Goal: Check status: Check status

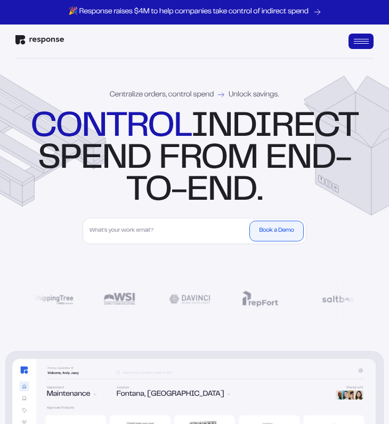
click at [27, 40] on img "Response Home" at bounding box center [39, 40] width 48 height 10
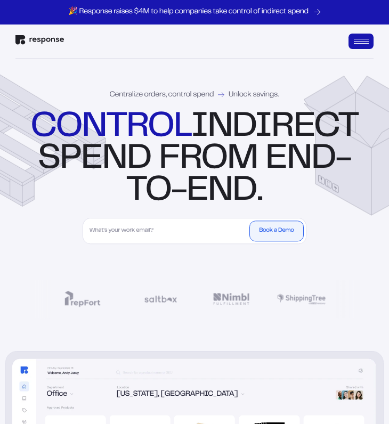
click at [363, 42] on div "Open Menu" at bounding box center [361, 41] width 15 height 1
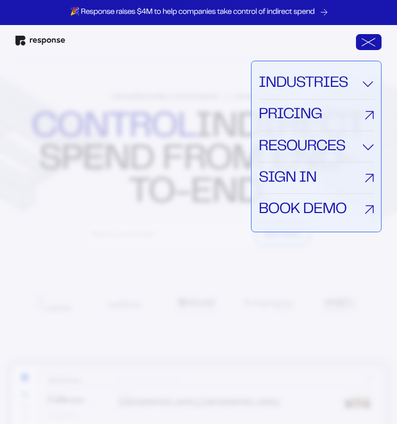
click at [345, 181] on link "Sign In" at bounding box center [316, 178] width 115 height 31
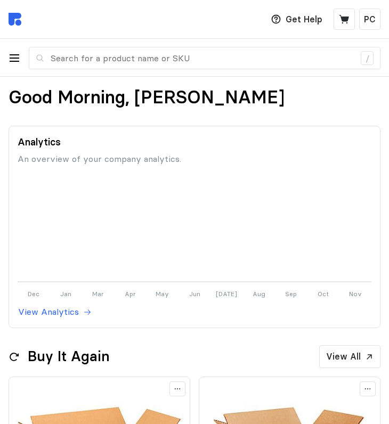
click at [18, 59] on div "button" at bounding box center [15, 58] width 10 height 1
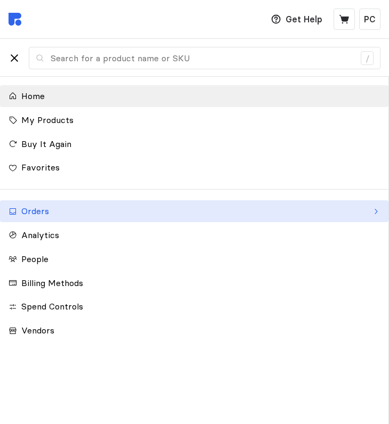
click at [58, 217] on link "Orders" at bounding box center [194, 211] width 388 height 22
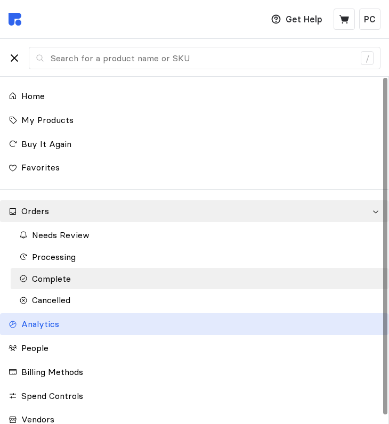
click at [41, 324] on span "Analytics" at bounding box center [40, 324] width 38 height 11
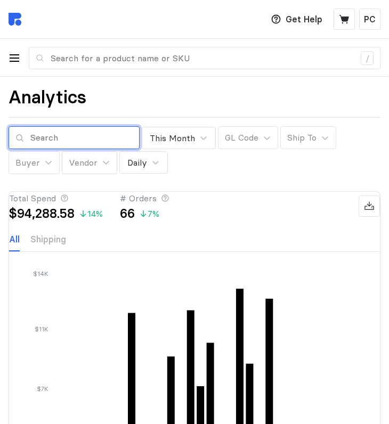
click at [74, 142] on input "text" at bounding box center [81, 138] width 102 height 22
paste input "RES-208C5884"
type input "RES-208C5884"
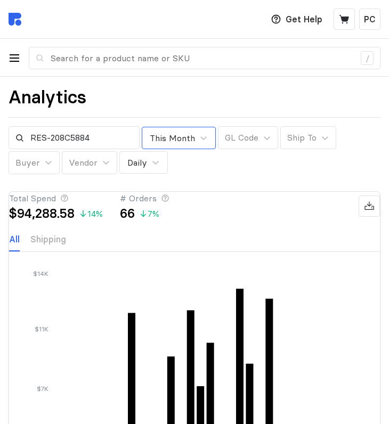
click at [183, 141] on div "This Month" at bounding box center [172, 138] width 45 height 13
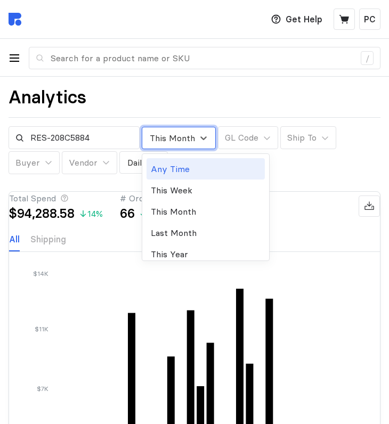
click at [188, 164] on div "Any Time" at bounding box center [206, 168] width 118 height 21
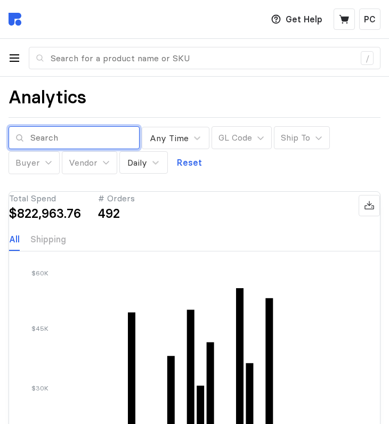
click at [63, 138] on input "text" at bounding box center [81, 138] width 102 height 22
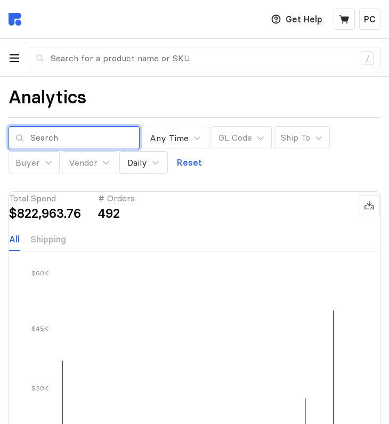
paste input "RES-208C5884"
type input "RES-208C5884"
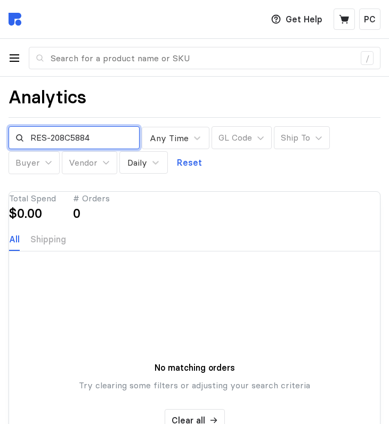
drag, startPoint x: 106, startPoint y: 137, endPoint x: -13, endPoint y: 131, distance: 118.5
click at [0, 131] on html "Deliver to COLUMBUS / Get Help PC / Home My Products Buy It Again Favorites Ord…" at bounding box center [194, 419] width 389 height 838
paste input "RES-EC1CC48D"
type input "RES-EC1CC48D"
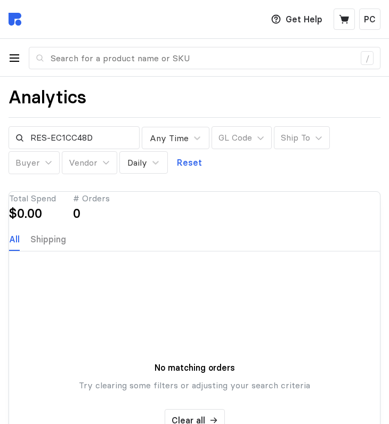
click at [59, 246] on p "Shipping" at bounding box center [48, 239] width 36 height 13
click at [20, 246] on p "All" at bounding box center [14, 239] width 11 height 13
click at [106, 143] on input "RES-EC1CC48D" at bounding box center [81, 138] width 102 height 22
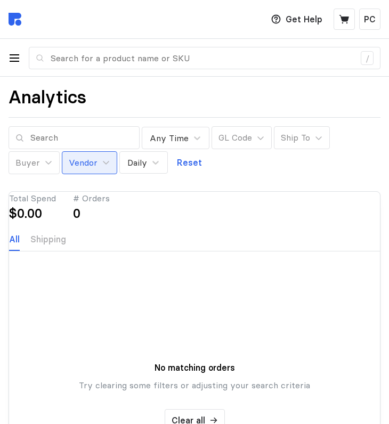
click at [109, 159] on button "Vendor" at bounding box center [89, 162] width 55 height 23
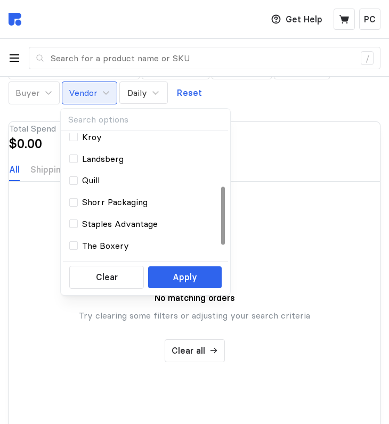
scroll to position [98, 0]
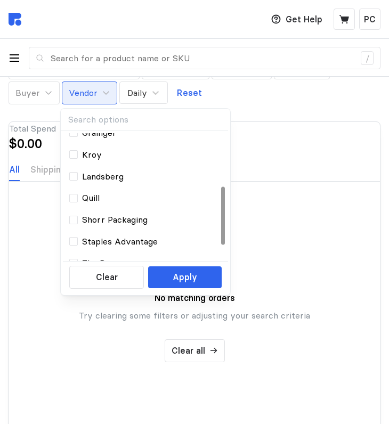
click at [222, 208] on div at bounding box center [223, 216] width 4 height 58
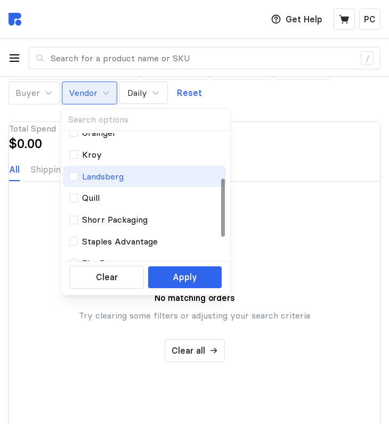
click at [119, 173] on p "Landsberg" at bounding box center [103, 176] width 42 height 13
type input "RES-208C5884"
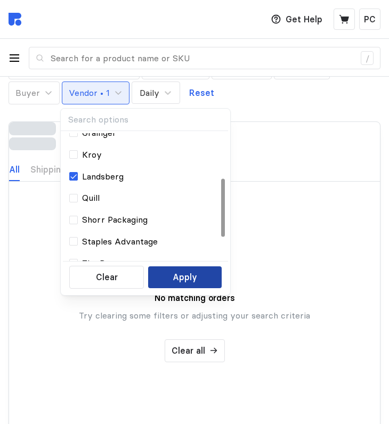
click at [180, 277] on p "Apply" at bounding box center [185, 277] width 25 height 13
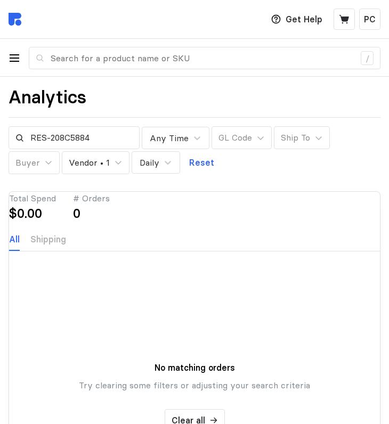
click at [12, 59] on div "button" at bounding box center [15, 58] width 10 height 1
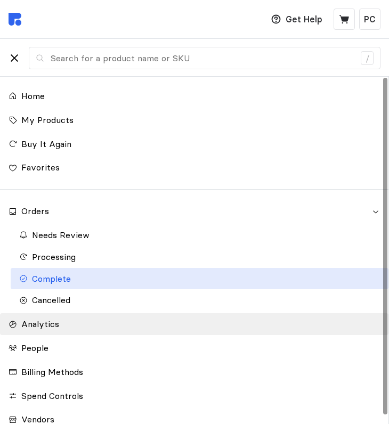
click at [97, 272] on div "Complete" at bounding box center [206, 278] width 348 height 13
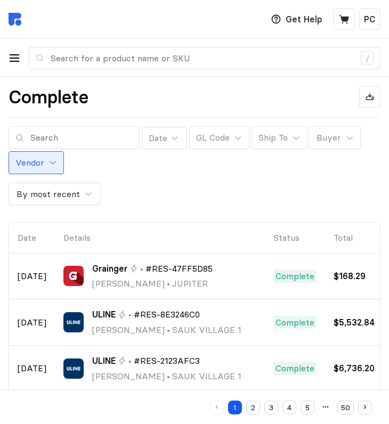
click at [52, 161] on icon at bounding box center [52, 162] width 9 height 9
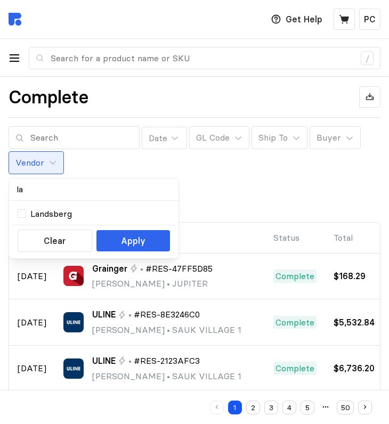
type input "lan"
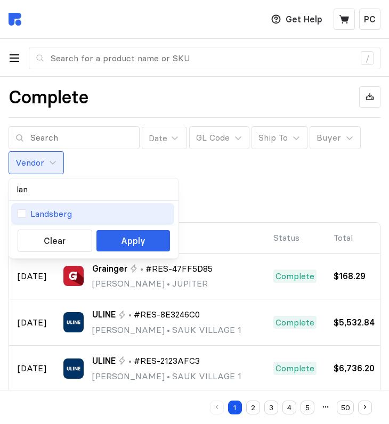
click at [59, 210] on p "Landsberg" at bounding box center [51, 213] width 42 height 13
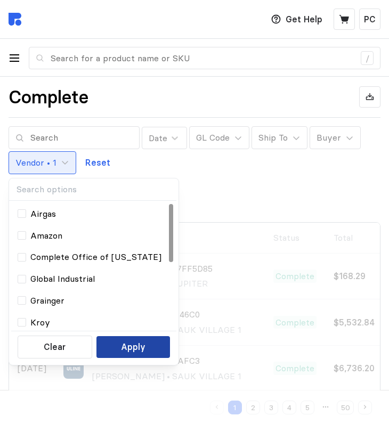
click at [143, 348] on p "Apply" at bounding box center [133, 346] width 25 height 13
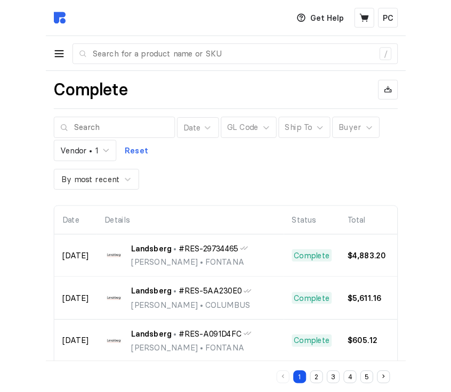
scroll to position [19, 0]
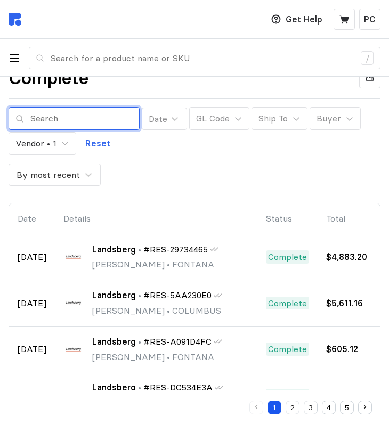
click at [46, 112] on input "text" at bounding box center [81, 119] width 102 height 22
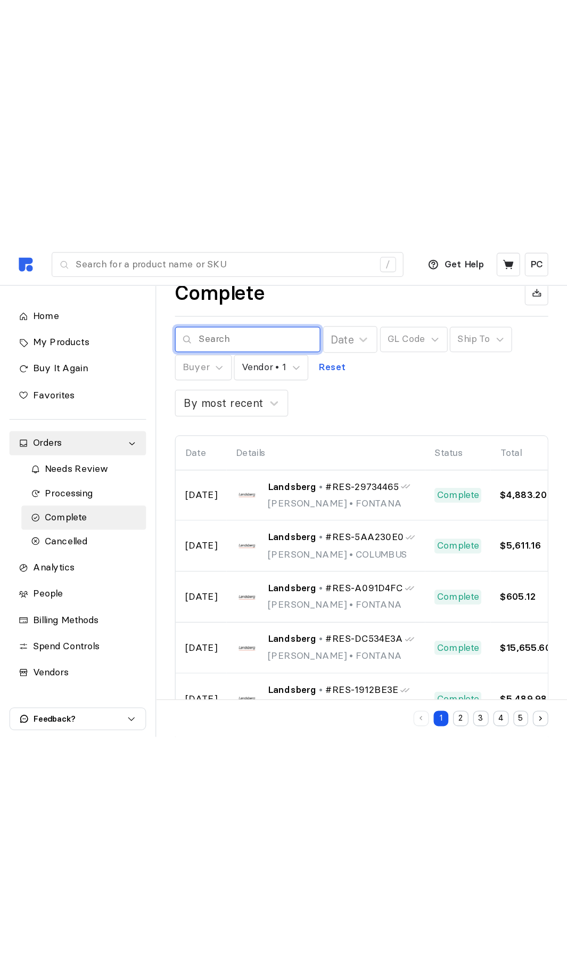
scroll to position [0, 0]
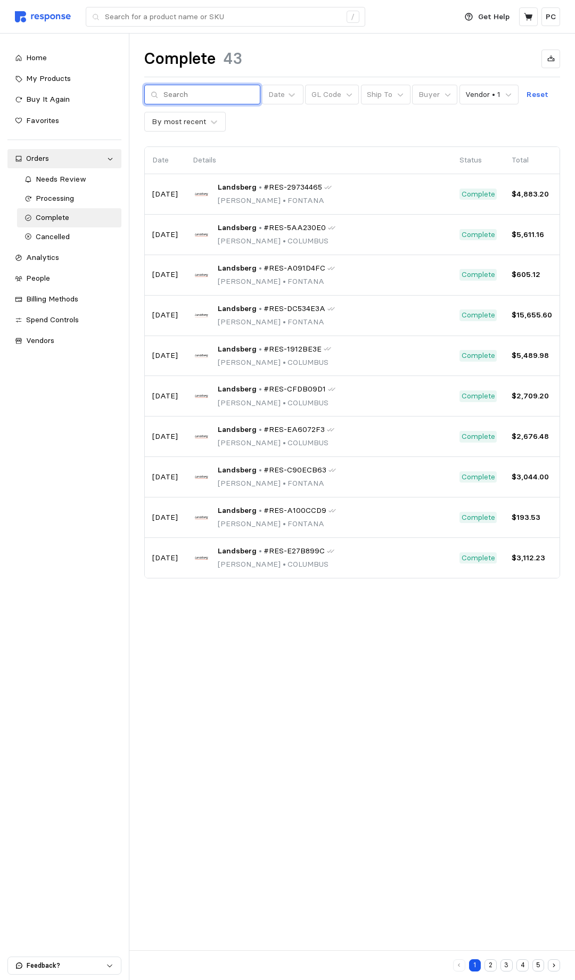
paste input "RES-EC1CC48D"
type input "RES-EC1CC48D"
click at [297, 138] on div "Complete 43 RES-EC1CC48D Date GL Code Ship To Buyer Vendor • 1 Reset By most re…" at bounding box center [352, 329] width 446 height 590
click at [258, 129] on div "RES-EC1CC48D Date GL Code Ship To Buyer Vendor • 1 Reset By most recent" at bounding box center [352, 108] width 416 height 47
click at [239, 99] on input "RES-EC1CC48D" at bounding box center [209, 94] width 91 height 19
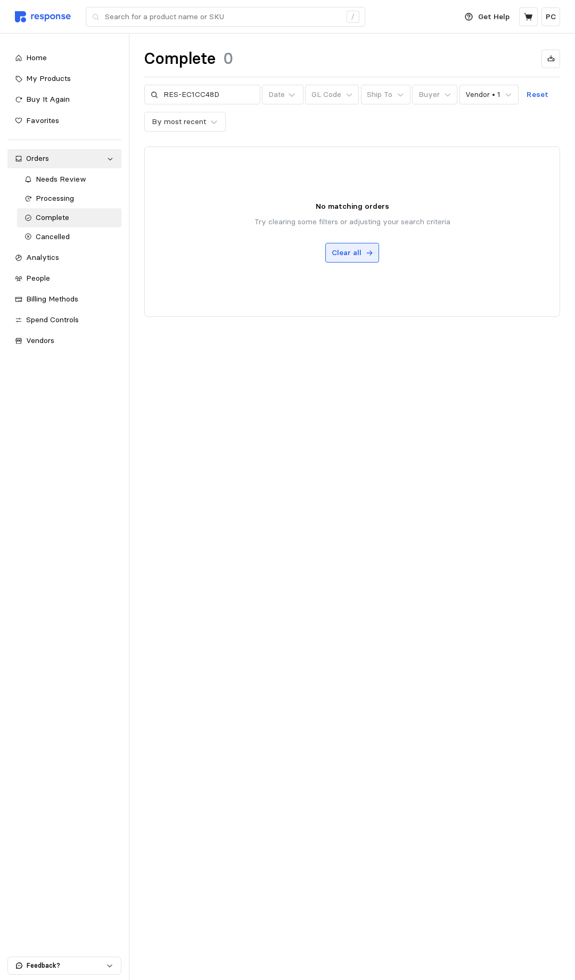
click at [358, 252] on p "Clear all" at bounding box center [347, 253] width 30 height 12
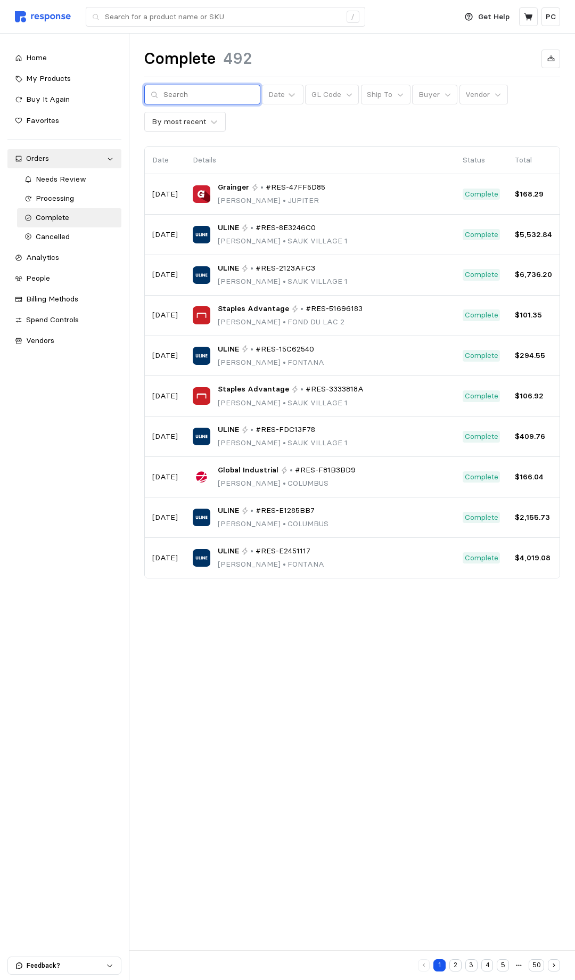
click at [182, 97] on input "text" at bounding box center [209, 94] width 91 height 19
paste input "RES-EC1CC48D"
type input "RES-EC1CC48D"
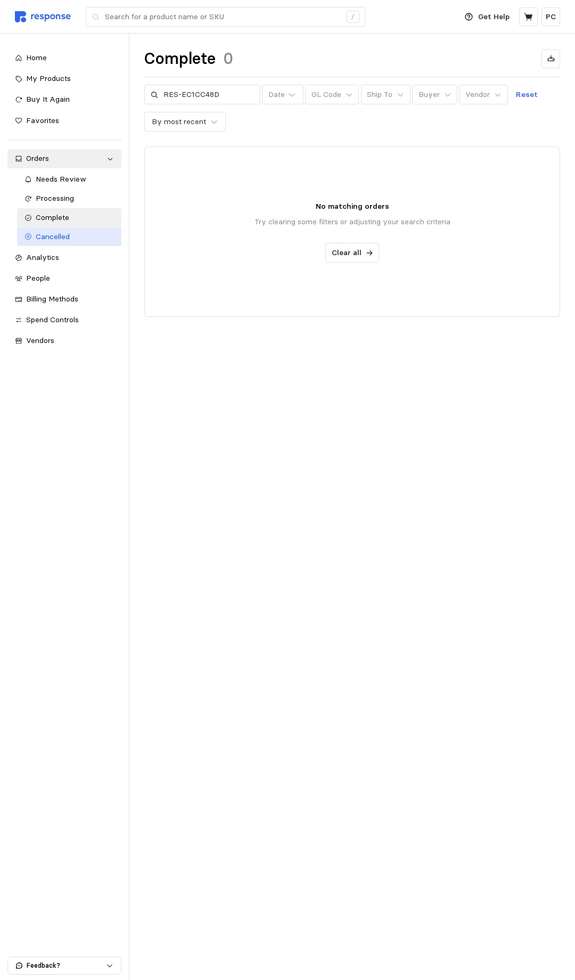
click at [62, 232] on span "Cancelled" at bounding box center [53, 237] width 34 height 10
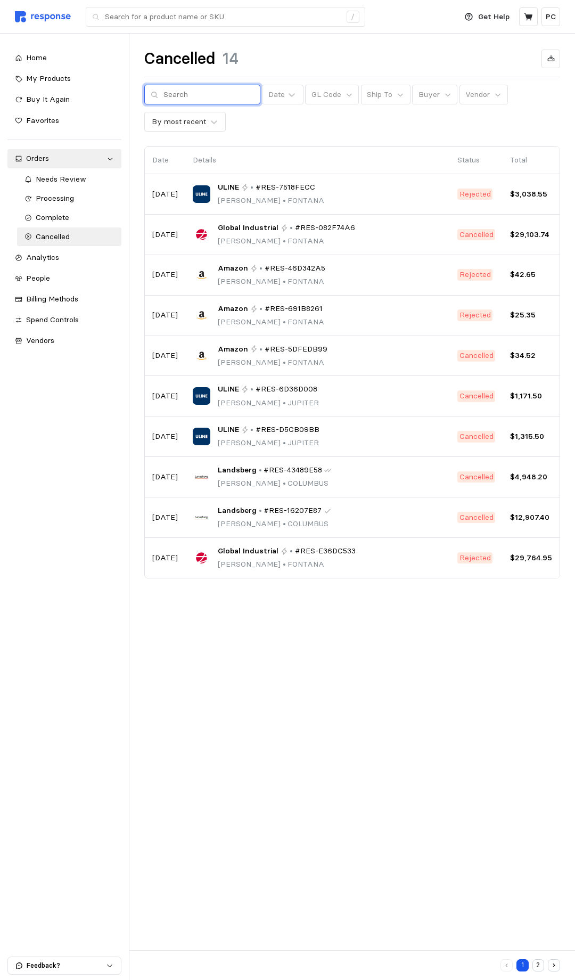
click at [192, 96] on input "text" at bounding box center [209, 94] width 91 height 19
paste input "RES-EC1CC48D"
type input "RES-EC1CC48D"
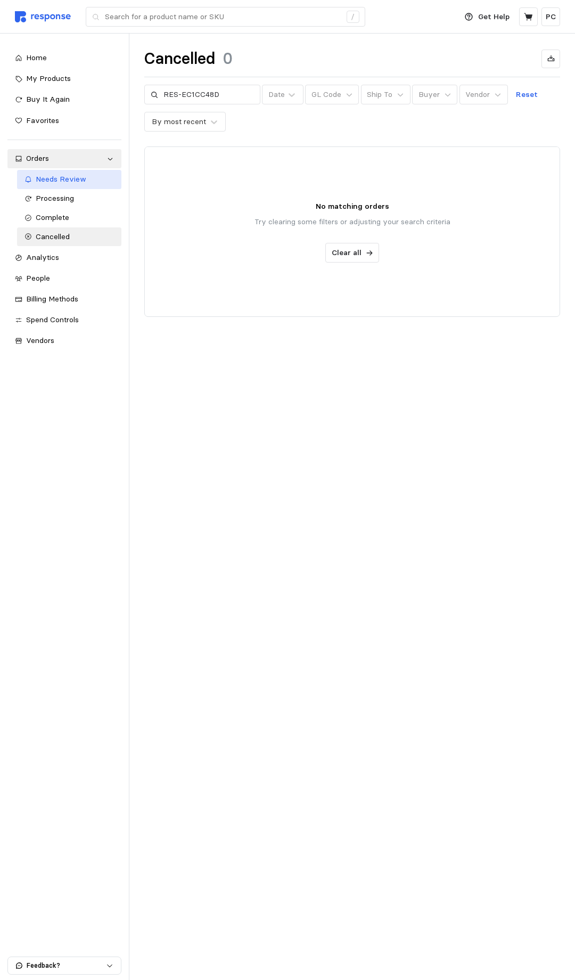
click at [64, 183] on div "Needs Review" at bounding box center [75, 180] width 79 height 12
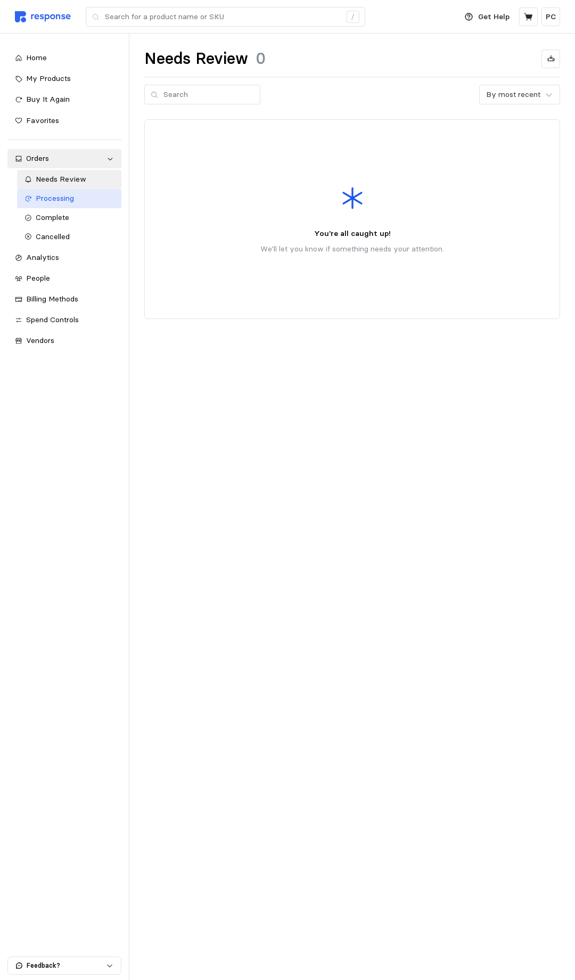
click at [59, 193] on span "Processing" at bounding box center [55, 198] width 38 height 10
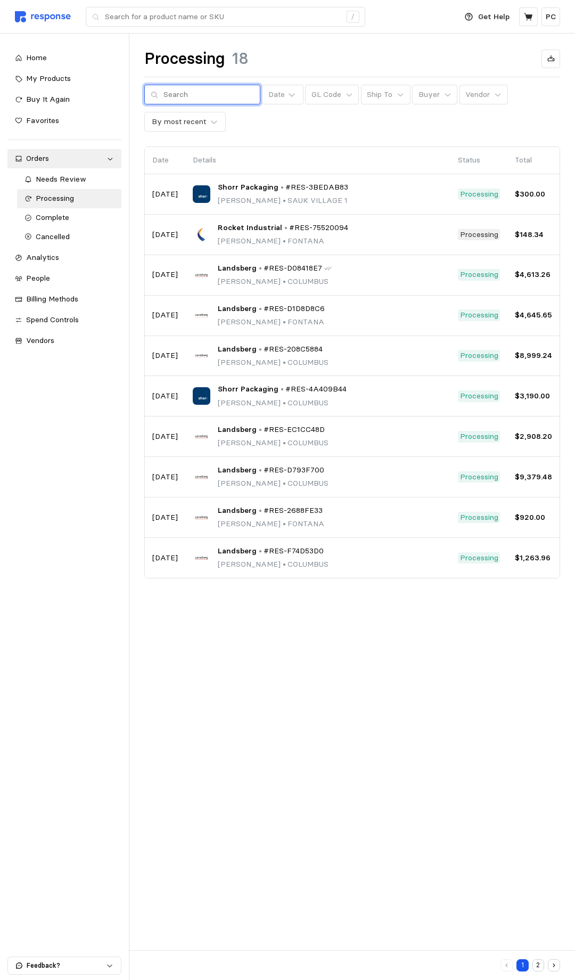
click at [212, 97] on input "text" at bounding box center [209, 94] width 91 height 19
paste input "RES-EC1CC48D"
type input "RES-EC1CC48D"
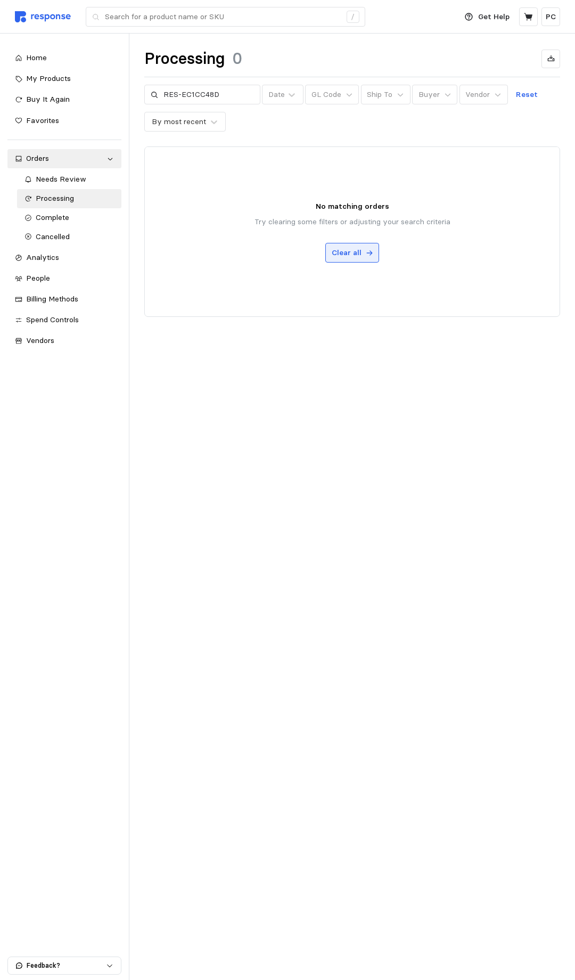
click at [361, 253] on button "Clear all" at bounding box center [353, 253] width 54 height 20
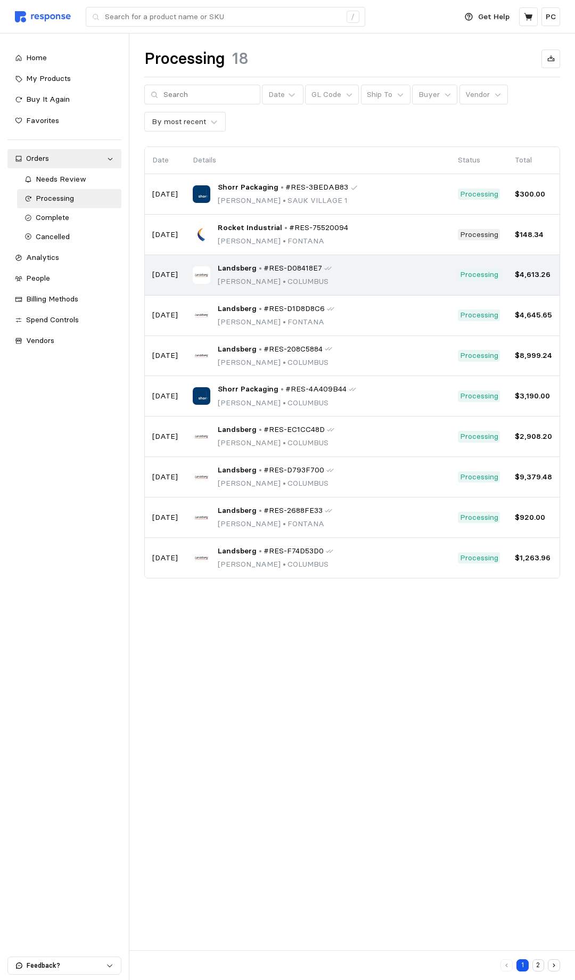
click at [259, 270] on p "•" at bounding box center [260, 269] width 3 height 12
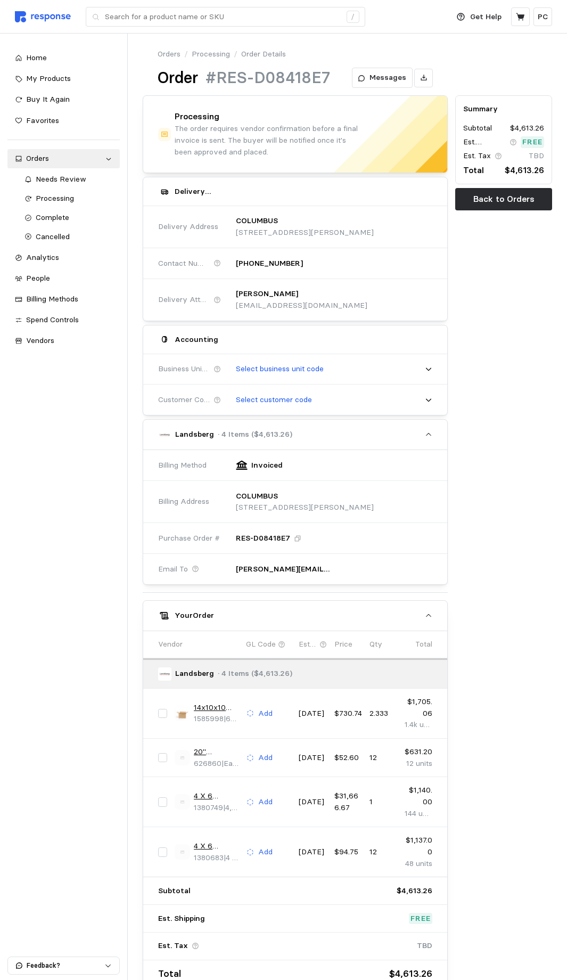
click at [204, 55] on link "Processing" at bounding box center [211, 54] width 38 height 12
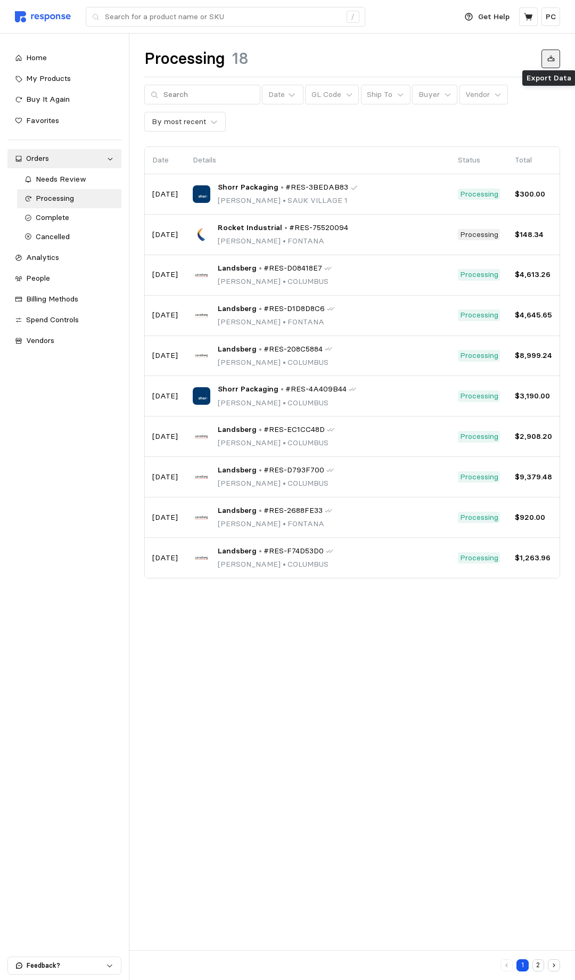
click at [396, 63] on button at bounding box center [551, 59] width 19 height 19
click at [75, 252] on div "Analytics" at bounding box center [70, 258] width 88 height 12
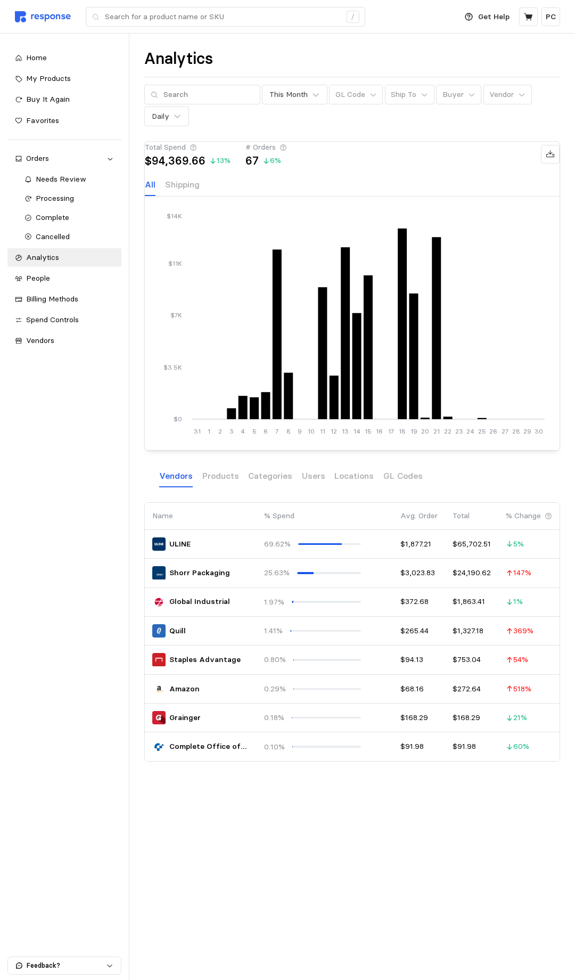
click at [220, 424] on div "Analytics This Month GL Code Ship To Buyer Vendor Daily Total Spend $94,369.66 …" at bounding box center [352, 420] width 446 height 773
